Goal: Find specific page/section: Find specific page/section

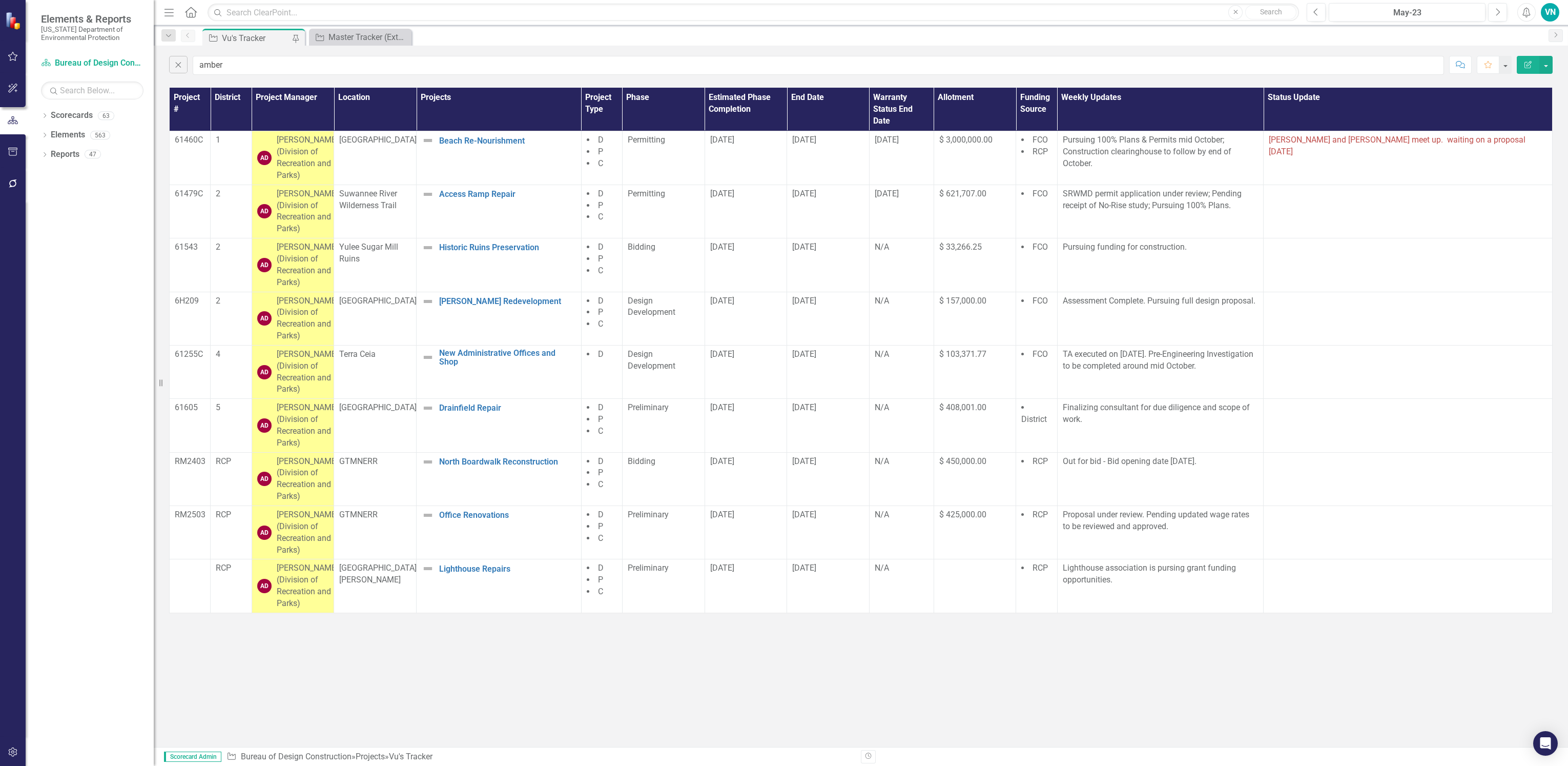
click at [138, 274] on div "Dropdown Scorecards 63 Dropdown [US_STATE] Department of Environmental Protecti…" at bounding box center [90, 436] width 128 height 658
click at [268, 70] on input "amber" at bounding box center [819, 65] width 1252 height 19
drag, startPoint x: 205, startPoint y: 65, endPoint x: 168, endPoint y: 66, distance: 37.0
click at [168, 66] on div "Close amber Comment Favorite Edit Report" at bounding box center [860, 63] width 1414 height 34
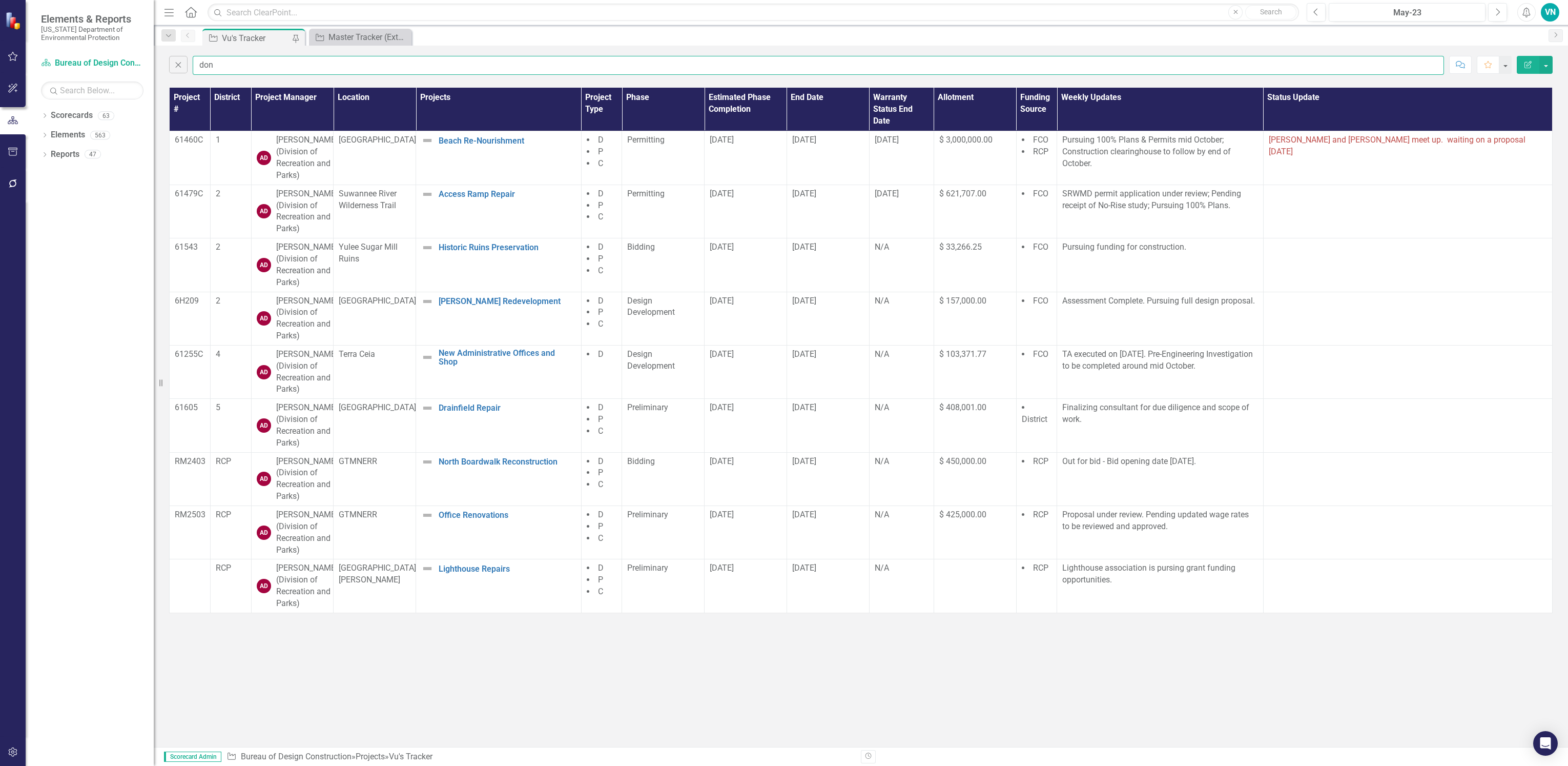
type input "don"
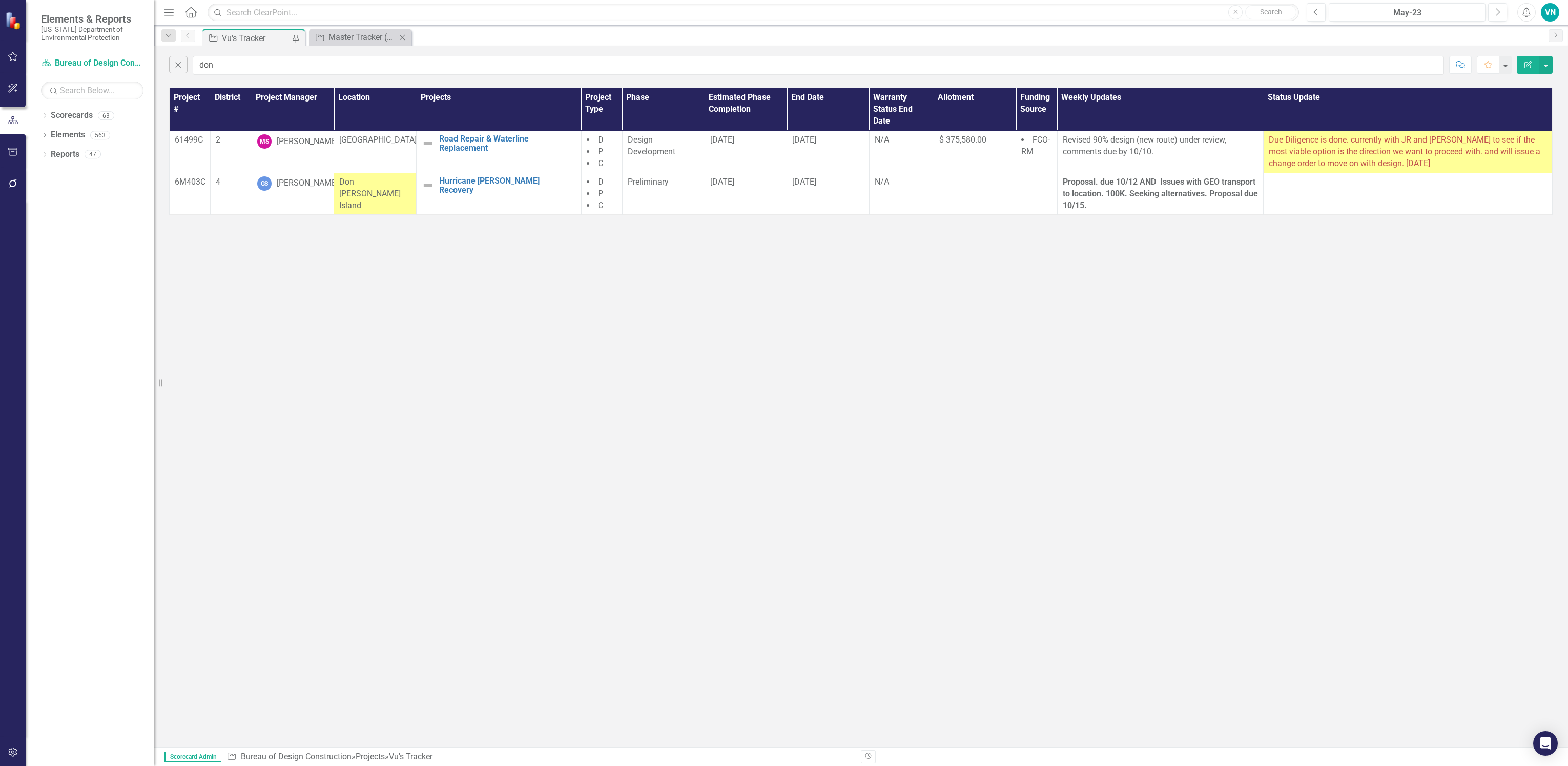
click at [328, 29] on div "Project Master Tracker (External) Close" at bounding box center [360, 37] width 102 height 17
click at [328, 38] on div "Master Tracker (External)" at bounding box center [361, 37] width 67 height 13
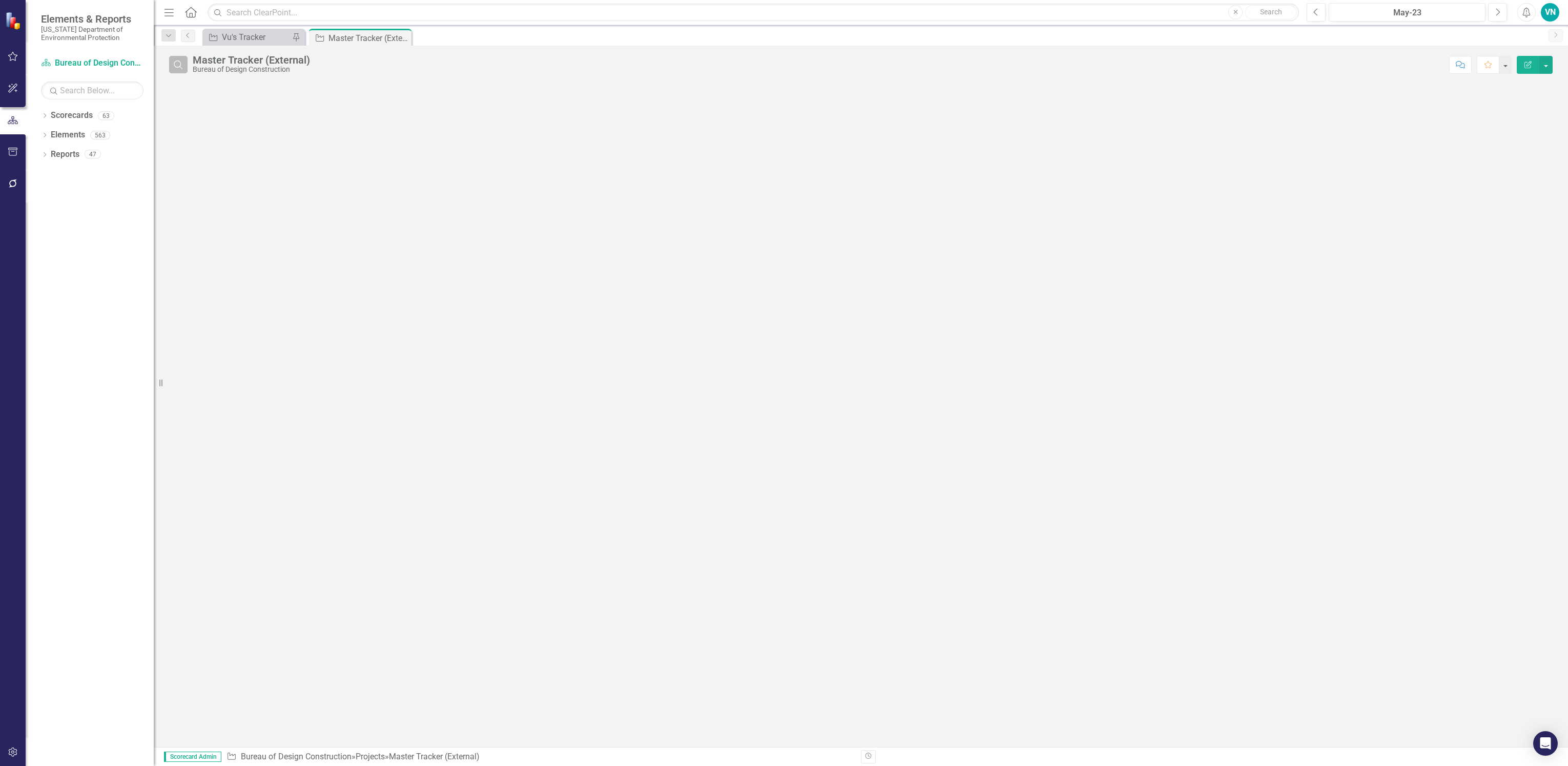
click at [174, 73] on button "Search" at bounding box center [178, 64] width 19 height 17
click at [212, 63] on input "text" at bounding box center [819, 65] width 1252 height 19
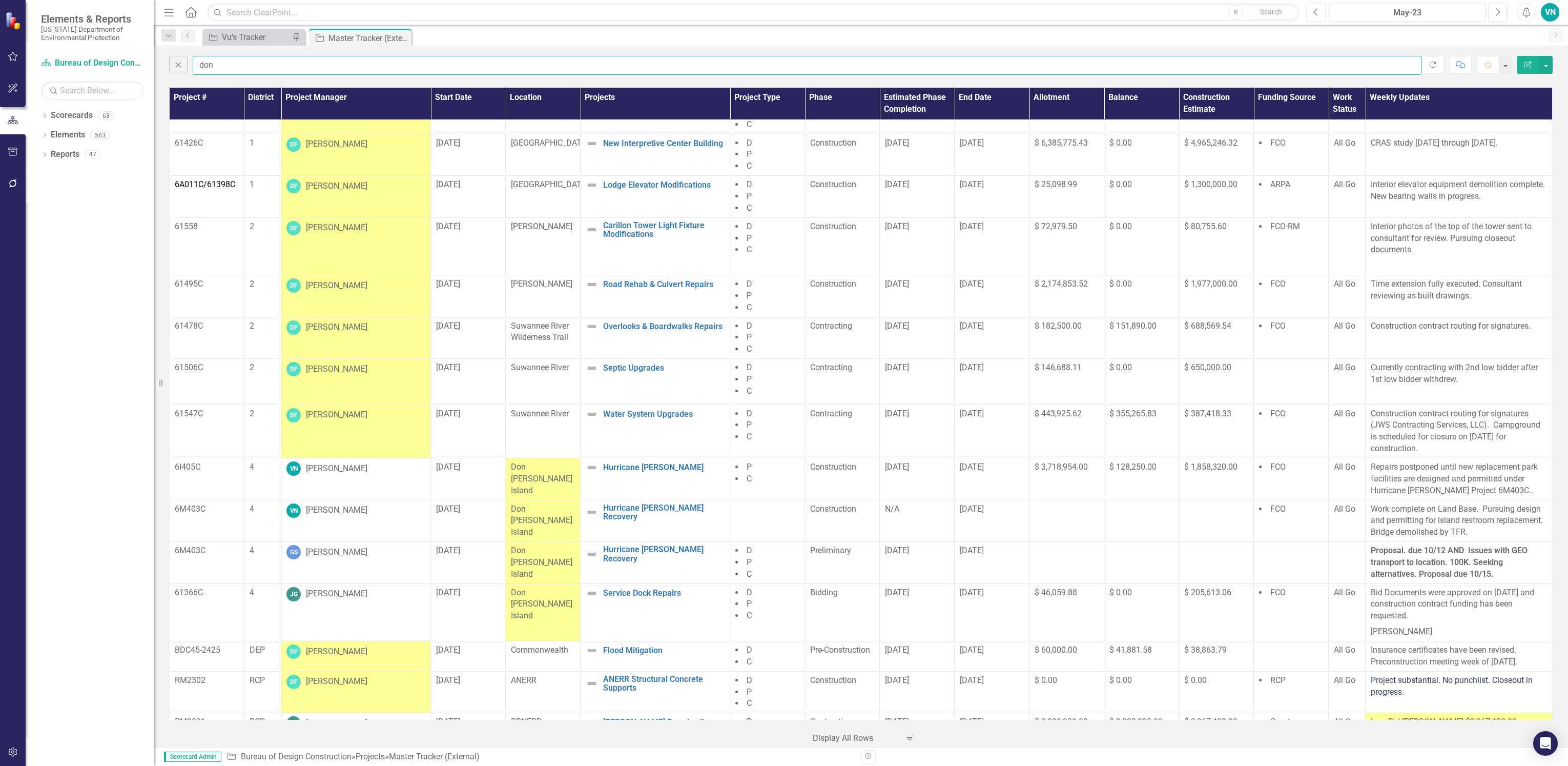
scroll to position [593, 0]
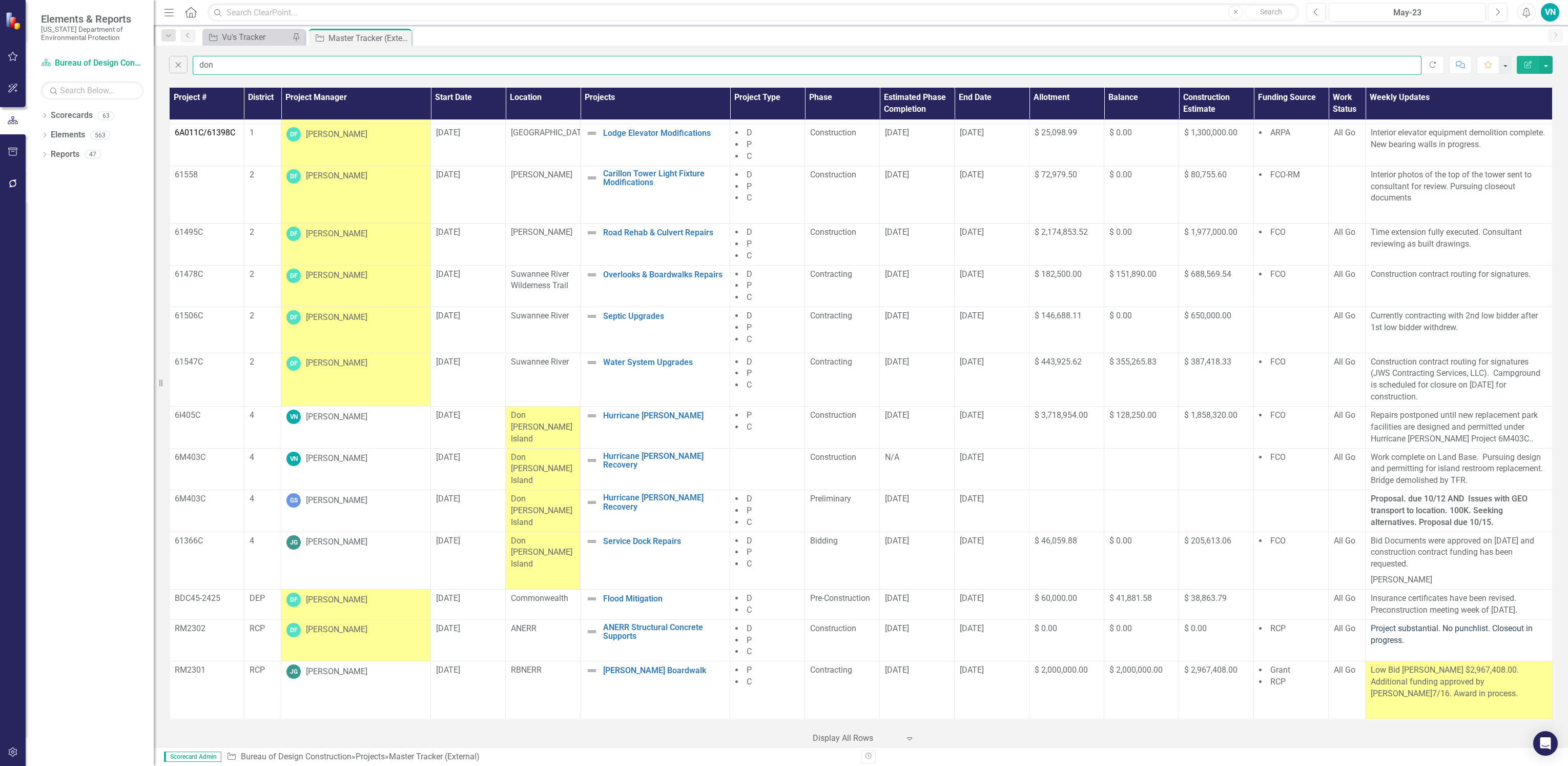
click at [225, 62] on input "don" at bounding box center [807, 65] width 1228 height 19
drag, startPoint x: 196, startPoint y: 66, endPoint x: 173, endPoint y: 69, distance: 23.2
click at [173, 69] on div "Close don" at bounding box center [795, 65] width 1252 height 19
type input "[PERSON_NAME]"
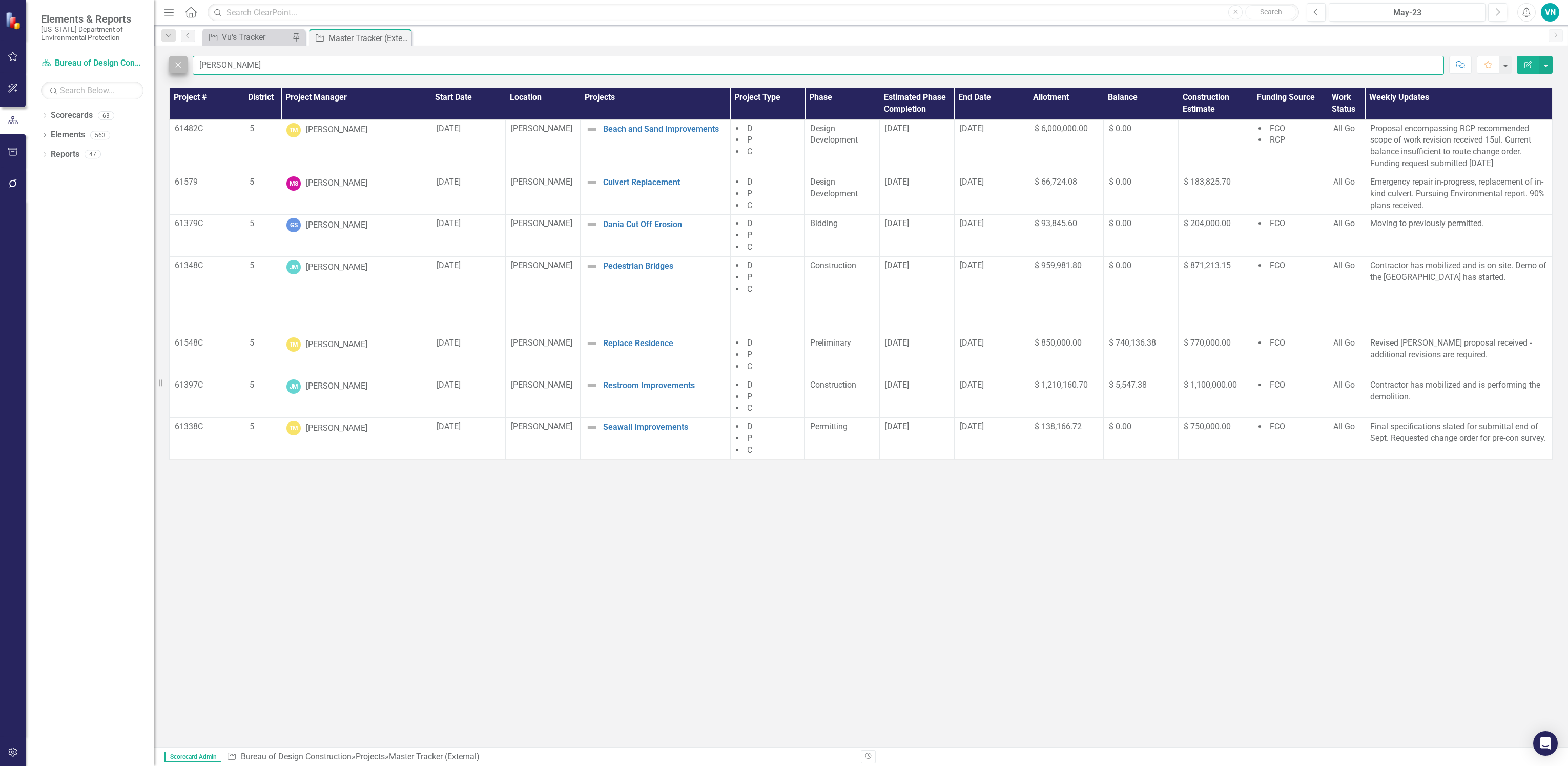
scroll to position [0, 0]
